Goal: Obtain resource: Download file/media

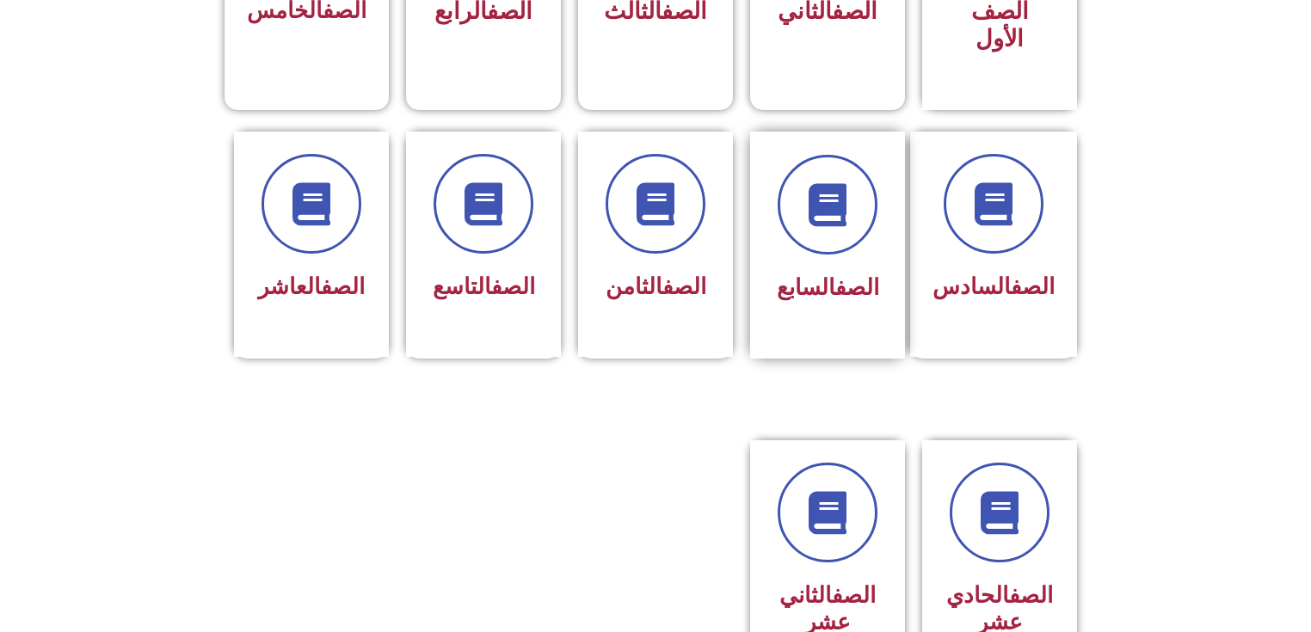
scroll to position [757, 0]
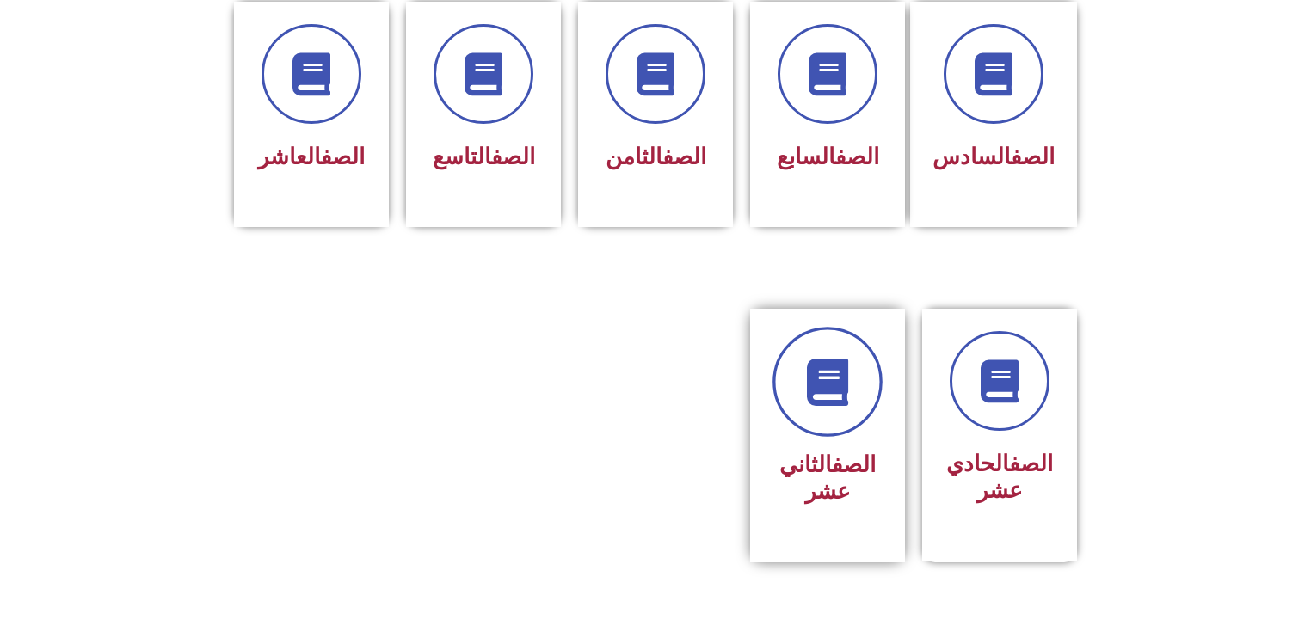
click at [859, 369] on link at bounding box center [828, 382] width 110 height 110
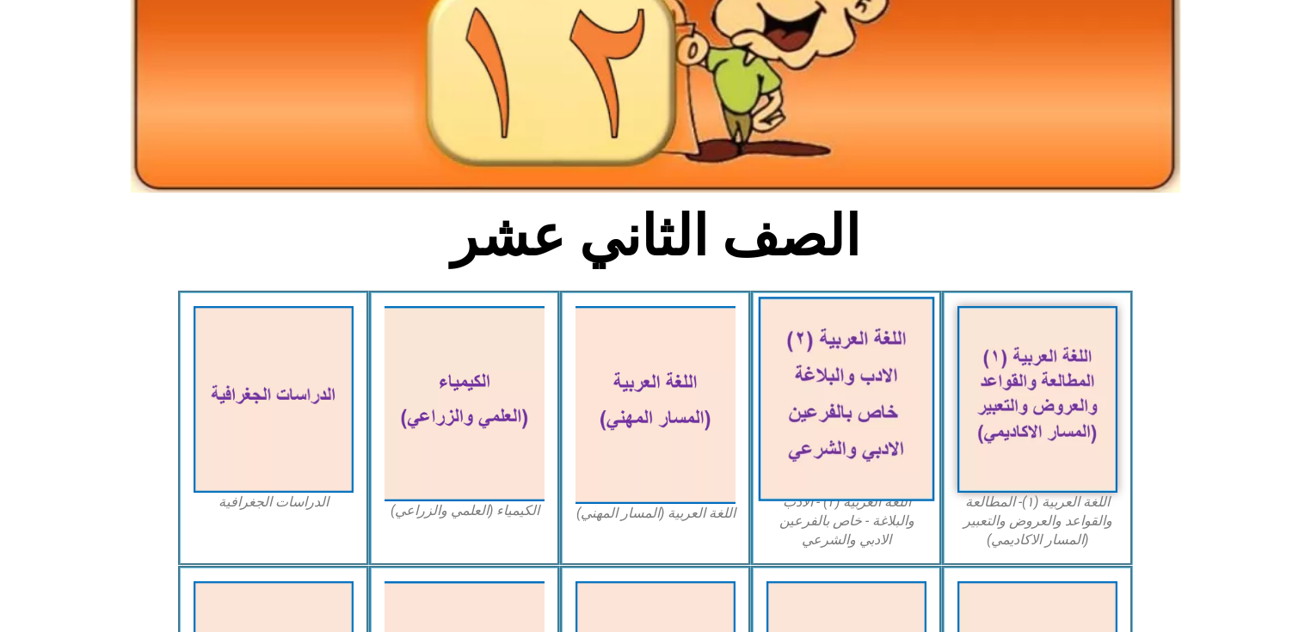
scroll to position [344, 0]
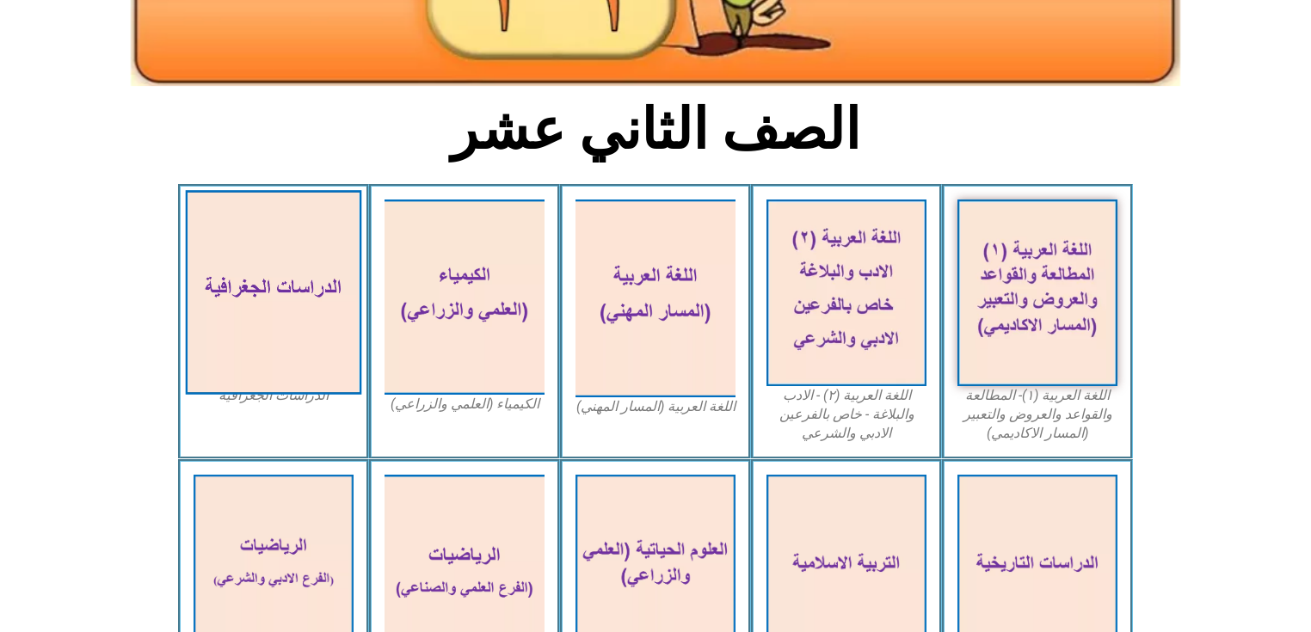
click at [259, 326] on img at bounding box center [274, 292] width 176 height 205
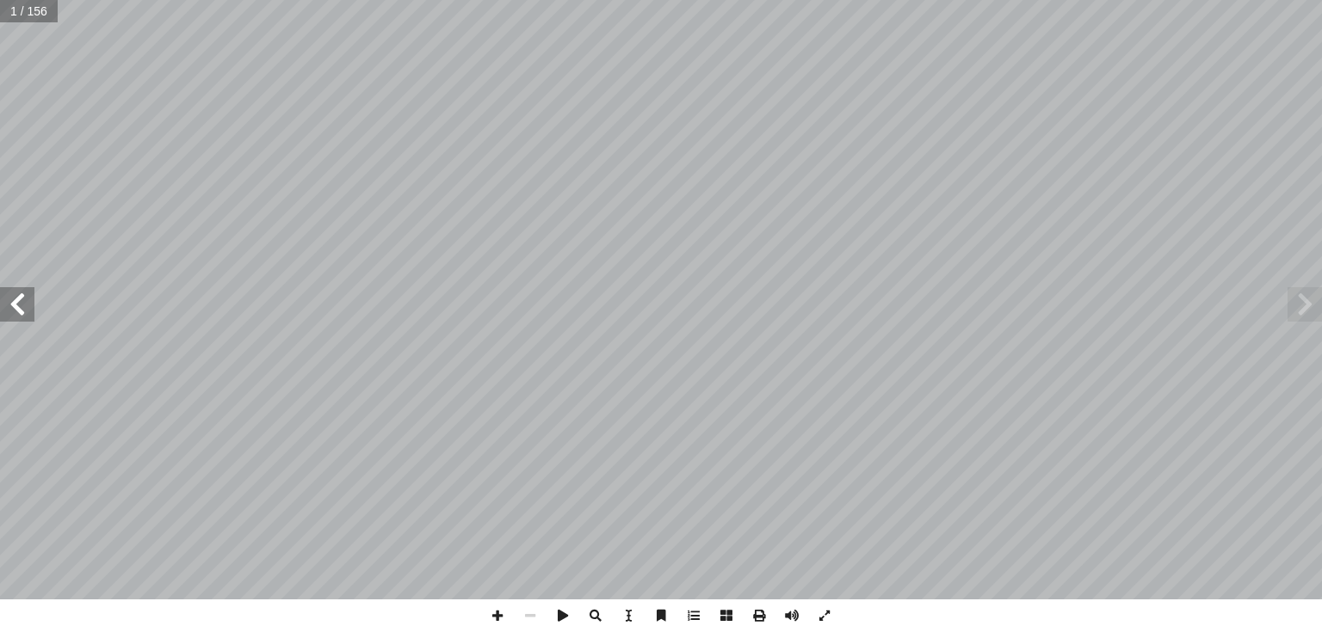
click at [1297, 310] on span at bounding box center [1304, 304] width 34 height 34
click at [722, 619] on span at bounding box center [726, 616] width 33 height 33
click at [1312, 299] on span at bounding box center [1304, 304] width 34 height 34
click at [15, 313] on span at bounding box center [17, 304] width 34 height 34
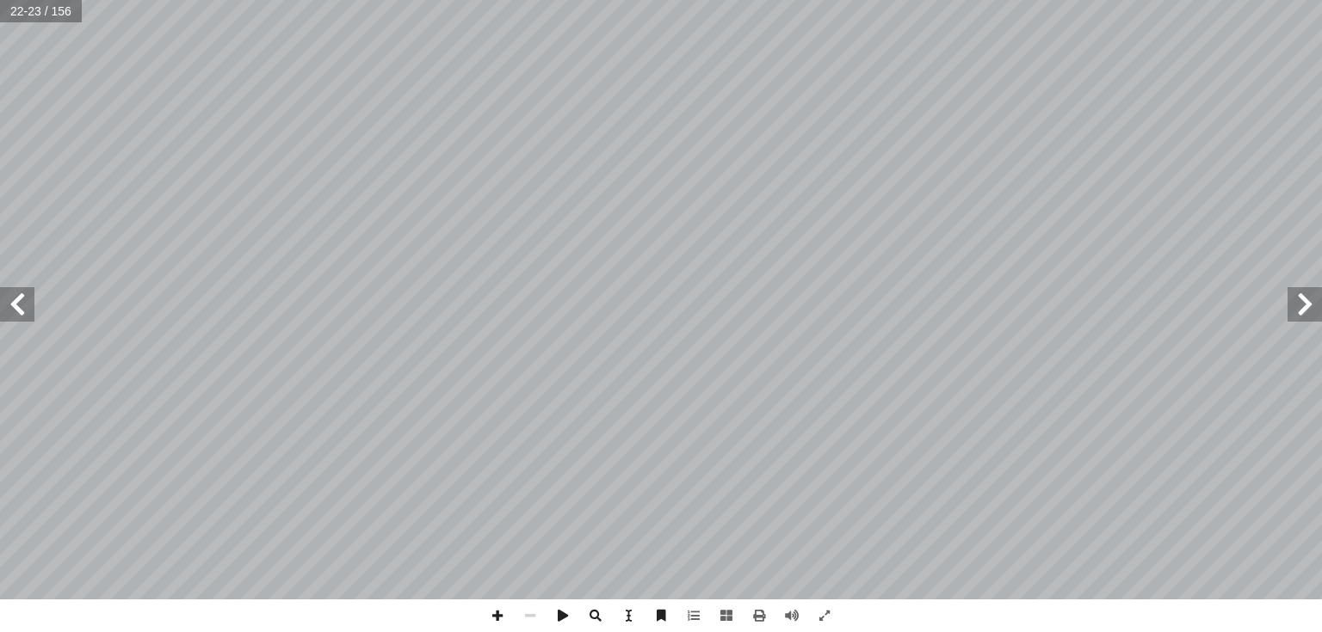
click at [15, 312] on span at bounding box center [17, 304] width 34 height 34
click at [15, 311] on span at bounding box center [17, 304] width 34 height 34
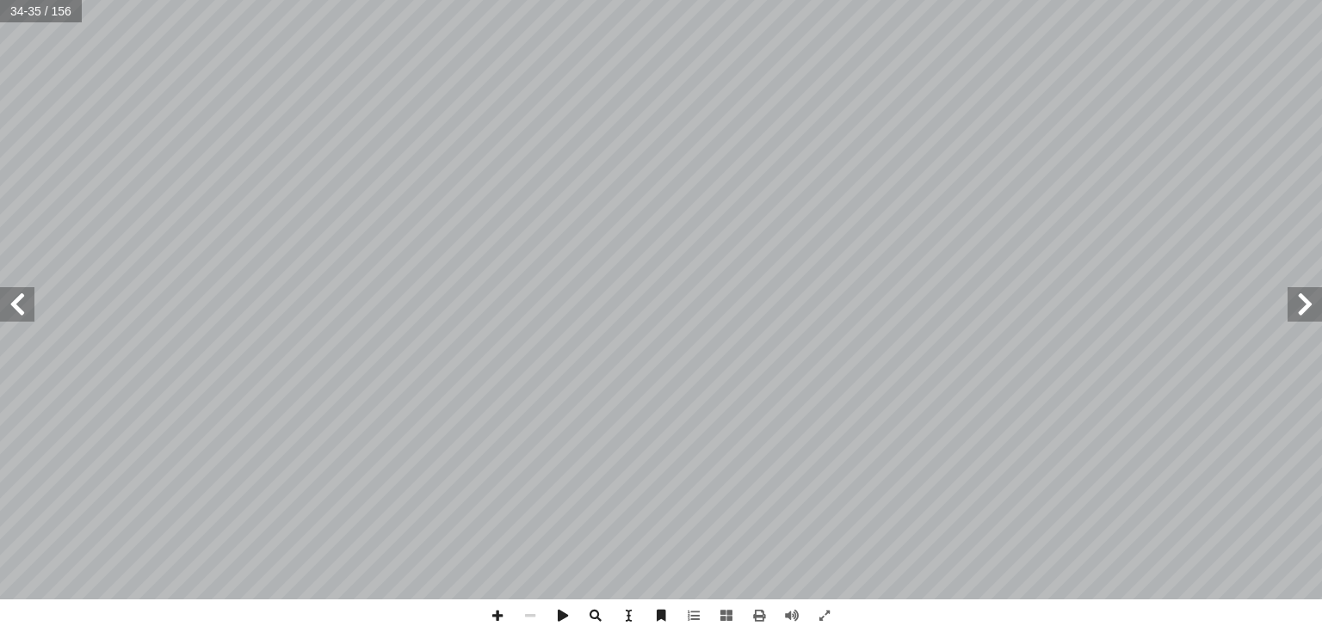
click at [15, 311] on span at bounding box center [17, 304] width 34 height 34
click at [25, 313] on span at bounding box center [17, 304] width 34 height 34
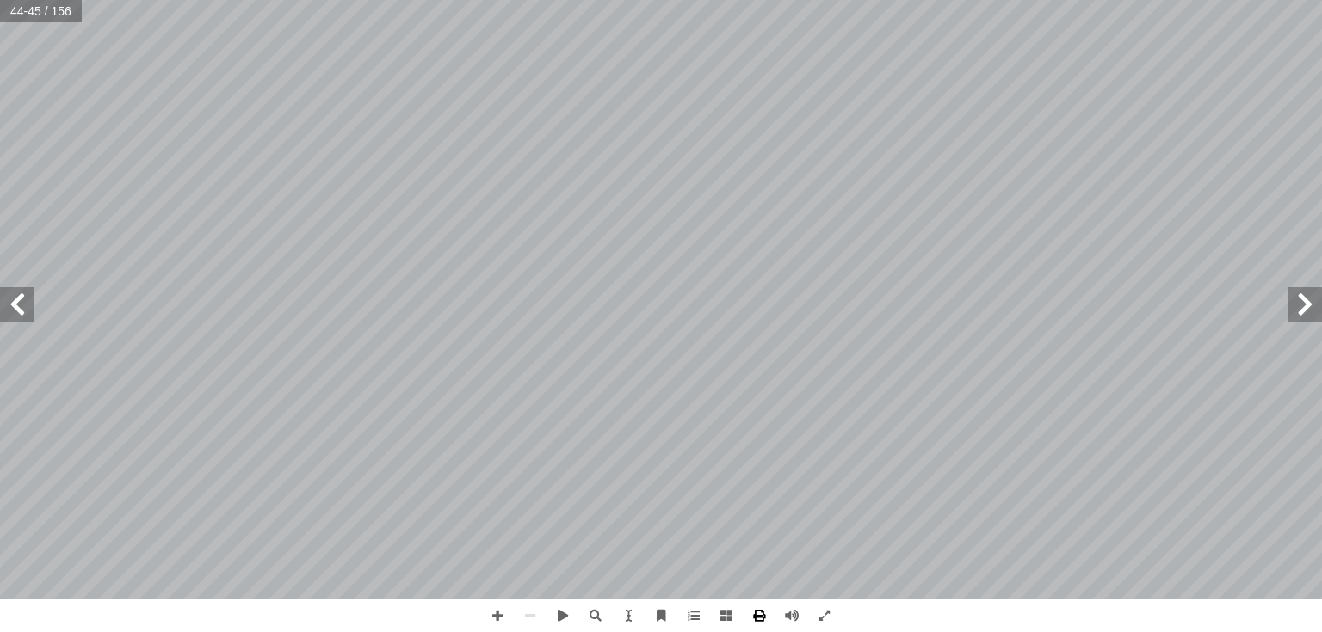
click at [762, 615] on span at bounding box center [758, 616] width 33 height 33
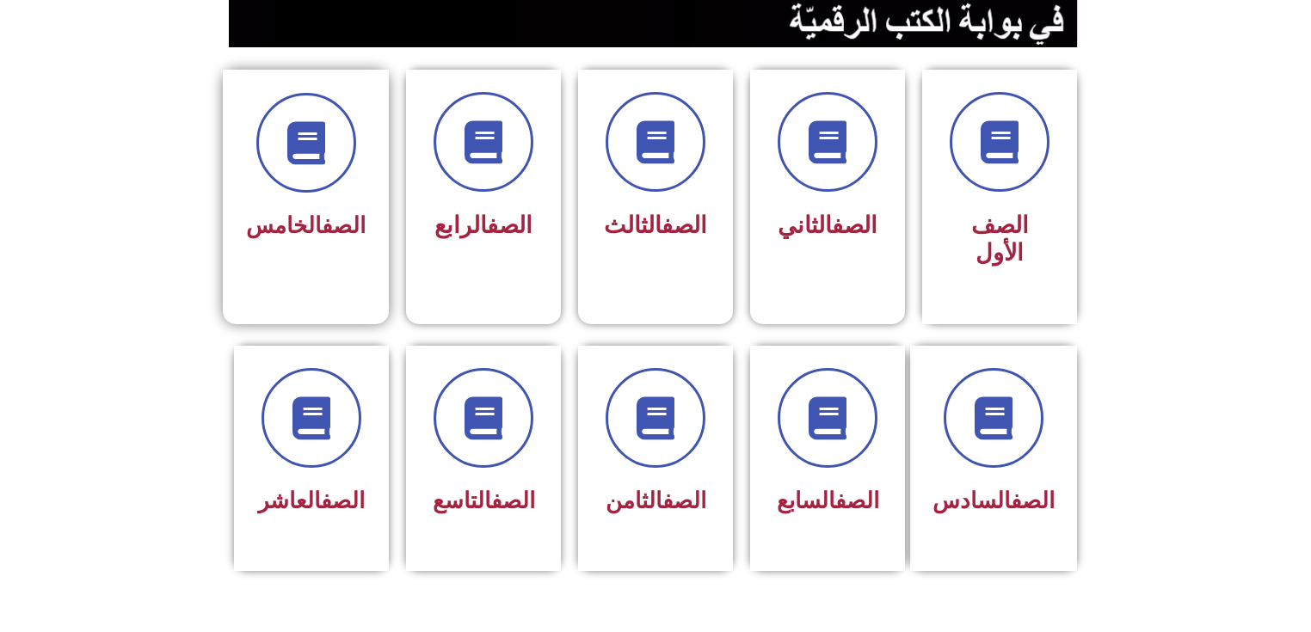
scroll to position [619, 0]
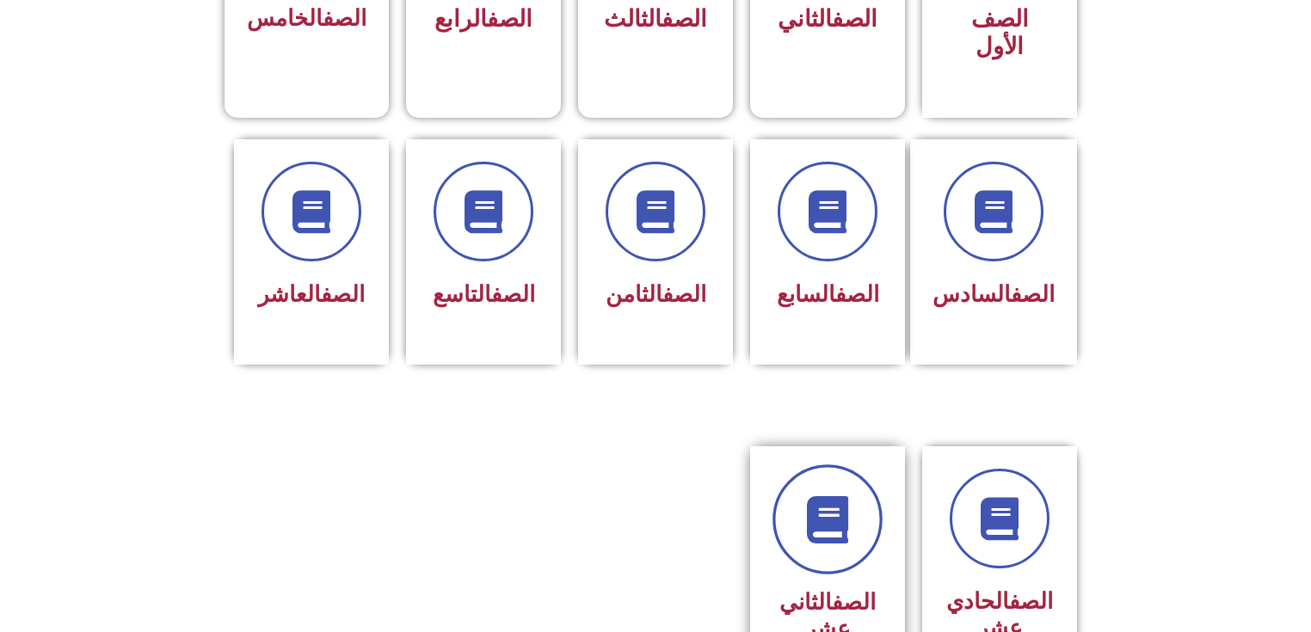
click at [835, 536] on link at bounding box center [828, 520] width 110 height 110
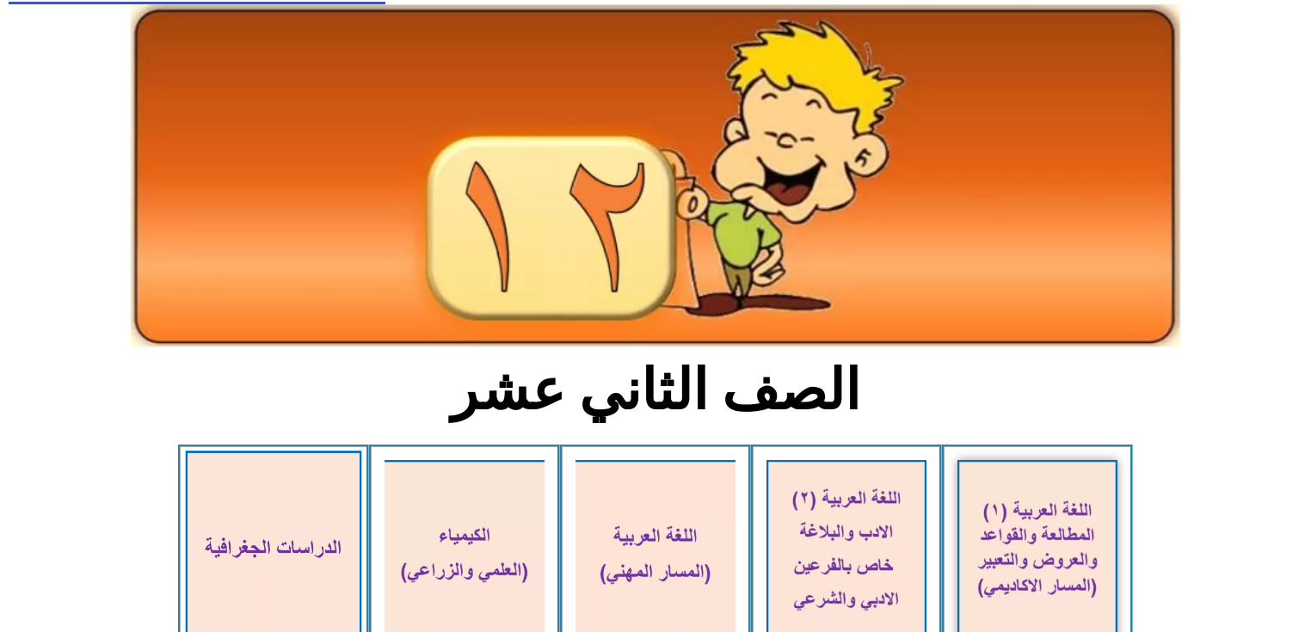
scroll to position [206, 0]
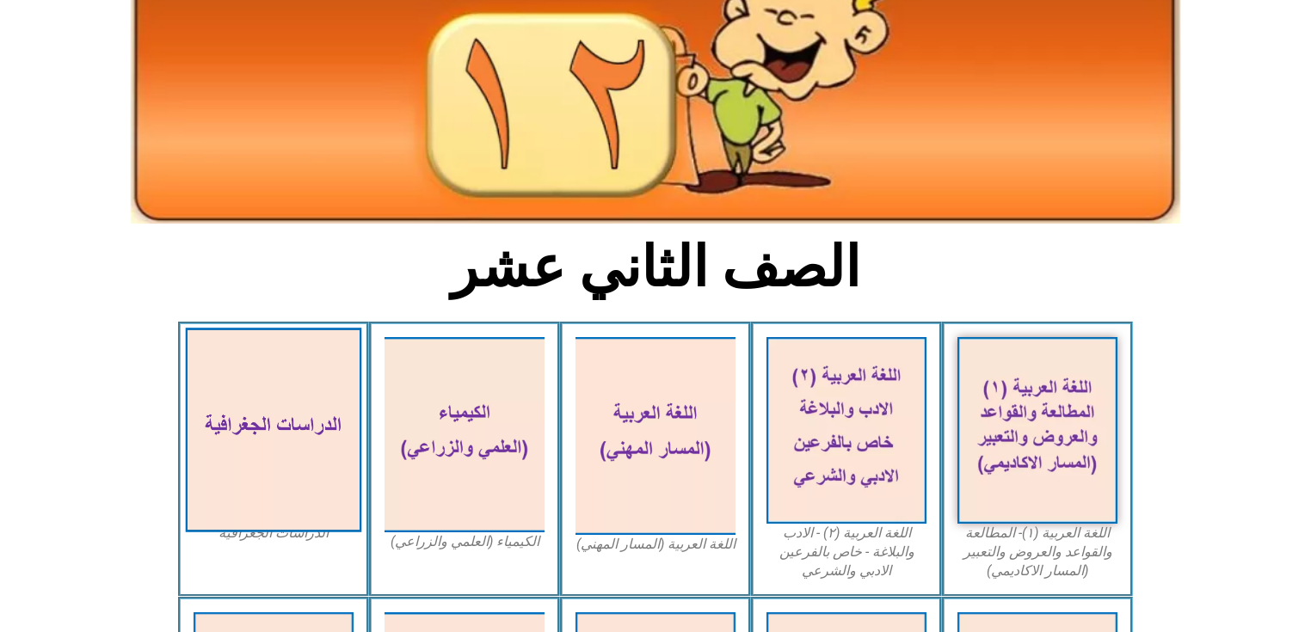
click at [293, 387] on img at bounding box center [274, 430] width 176 height 205
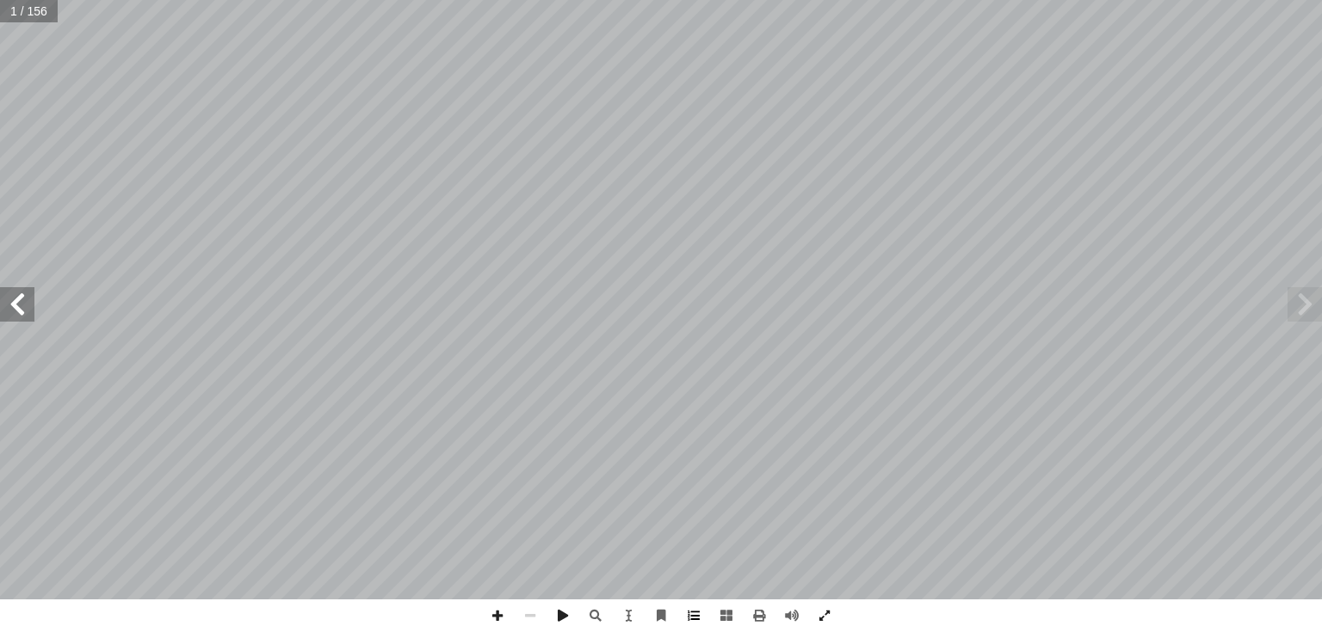
click at [695, 614] on span at bounding box center [693, 616] width 33 height 33
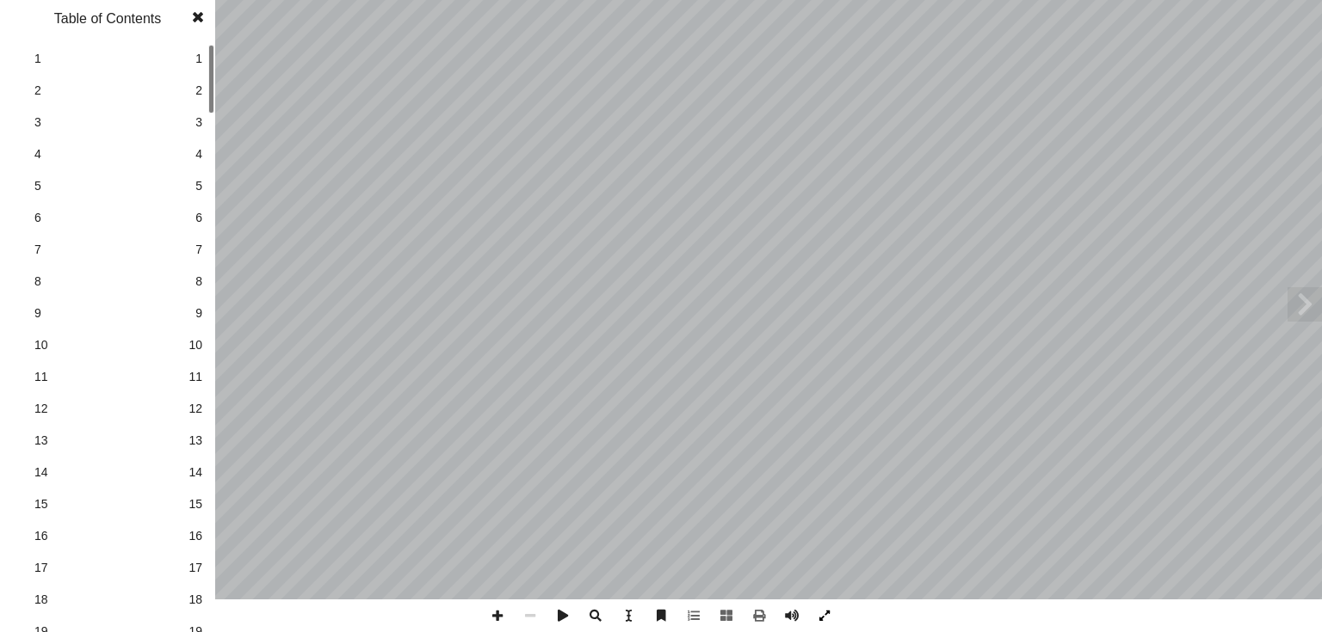
click at [827, 614] on span at bounding box center [824, 616] width 33 height 33
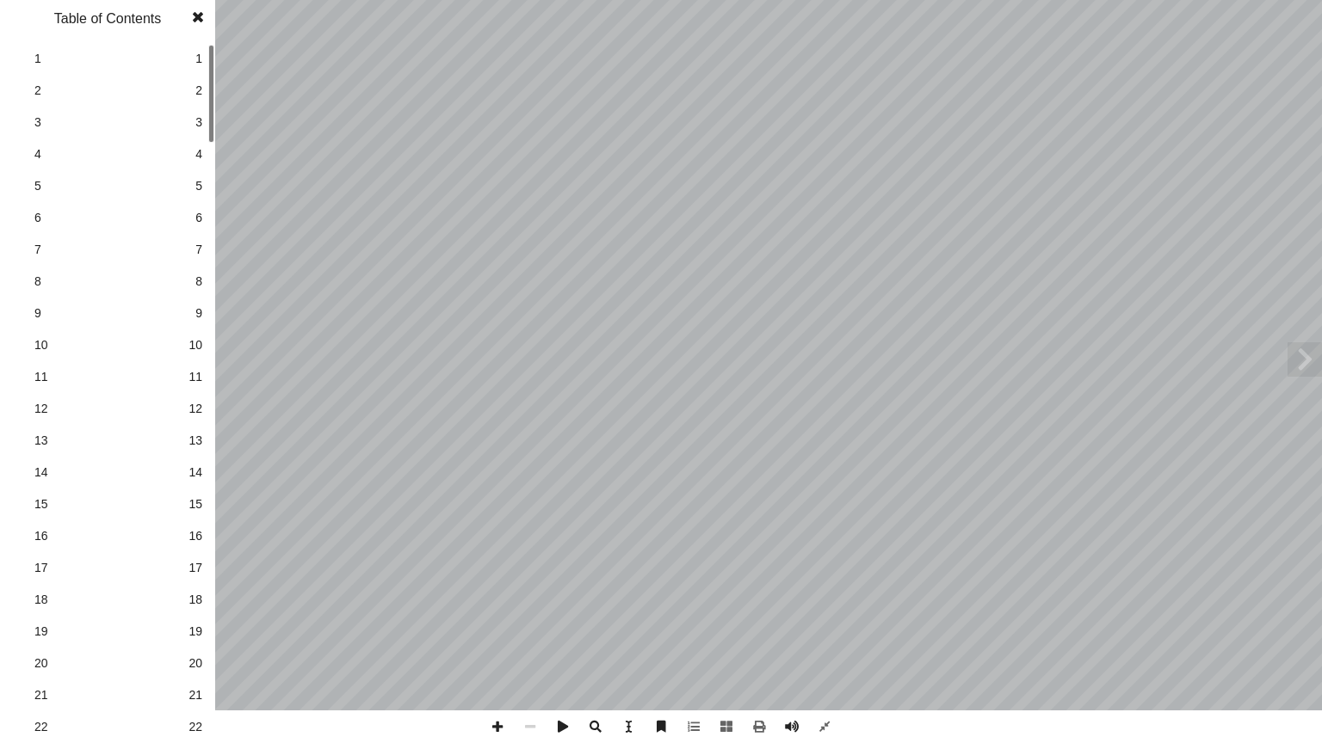
click at [197, 11] on span at bounding box center [197, 17] width 31 height 34
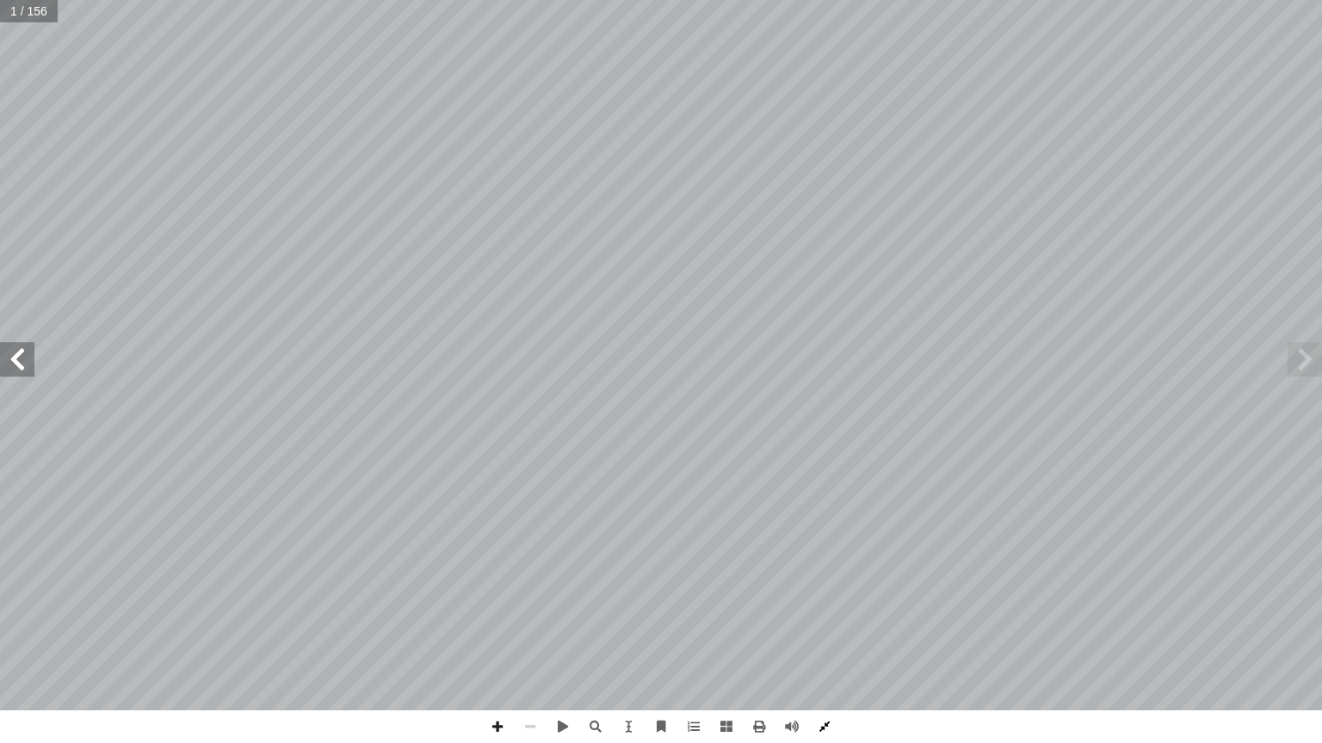
click at [826, 632] on span at bounding box center [824, 727] width 33 height 33
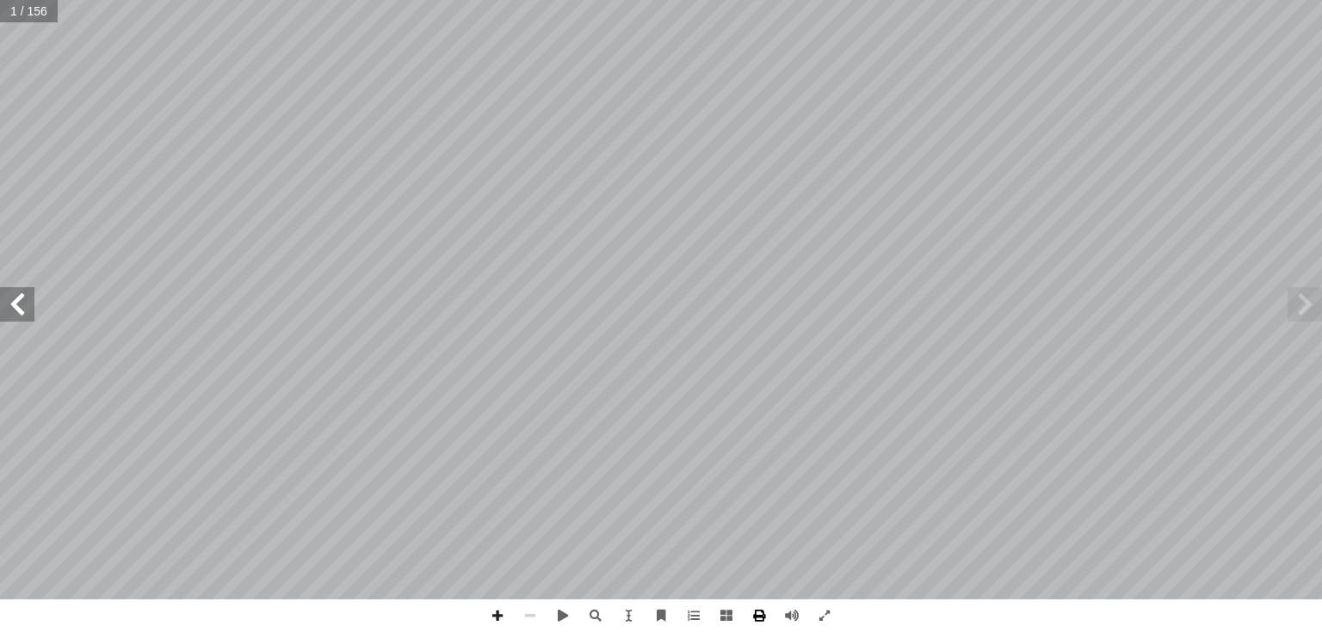
click at [761, 613] on span at bounding box center [758, 616] width 33 height 33
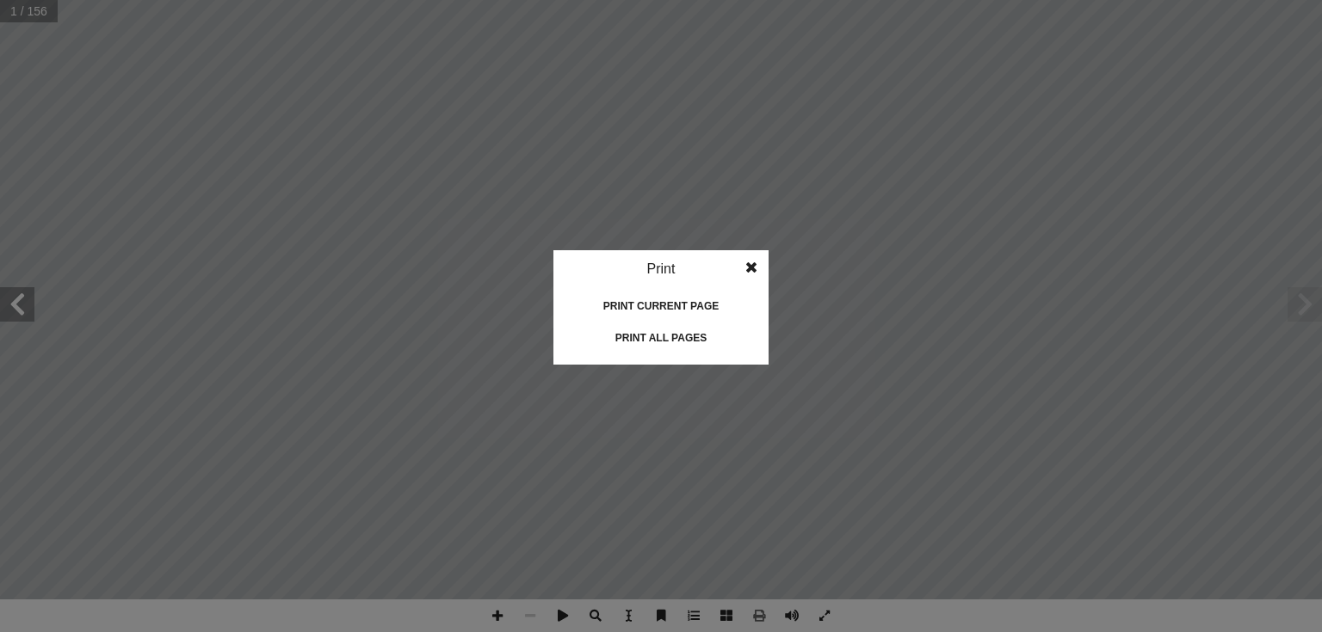
click at [662, 299] on div "Print current page" at bounding box center [661, 307] width 172 height 28
click at [662, 307] on div "Print current page" at bounding box center [661, 307] width 172 height 28
click at [678, 305] on div "Print current page" at bounding box center [661, 307] width 172 height 28
click at [650, 336] on div "Print all pages" at bounding box center [661, 338] width 172 height 28
